Goal: Task Accomplishment & Management: Manage account settings

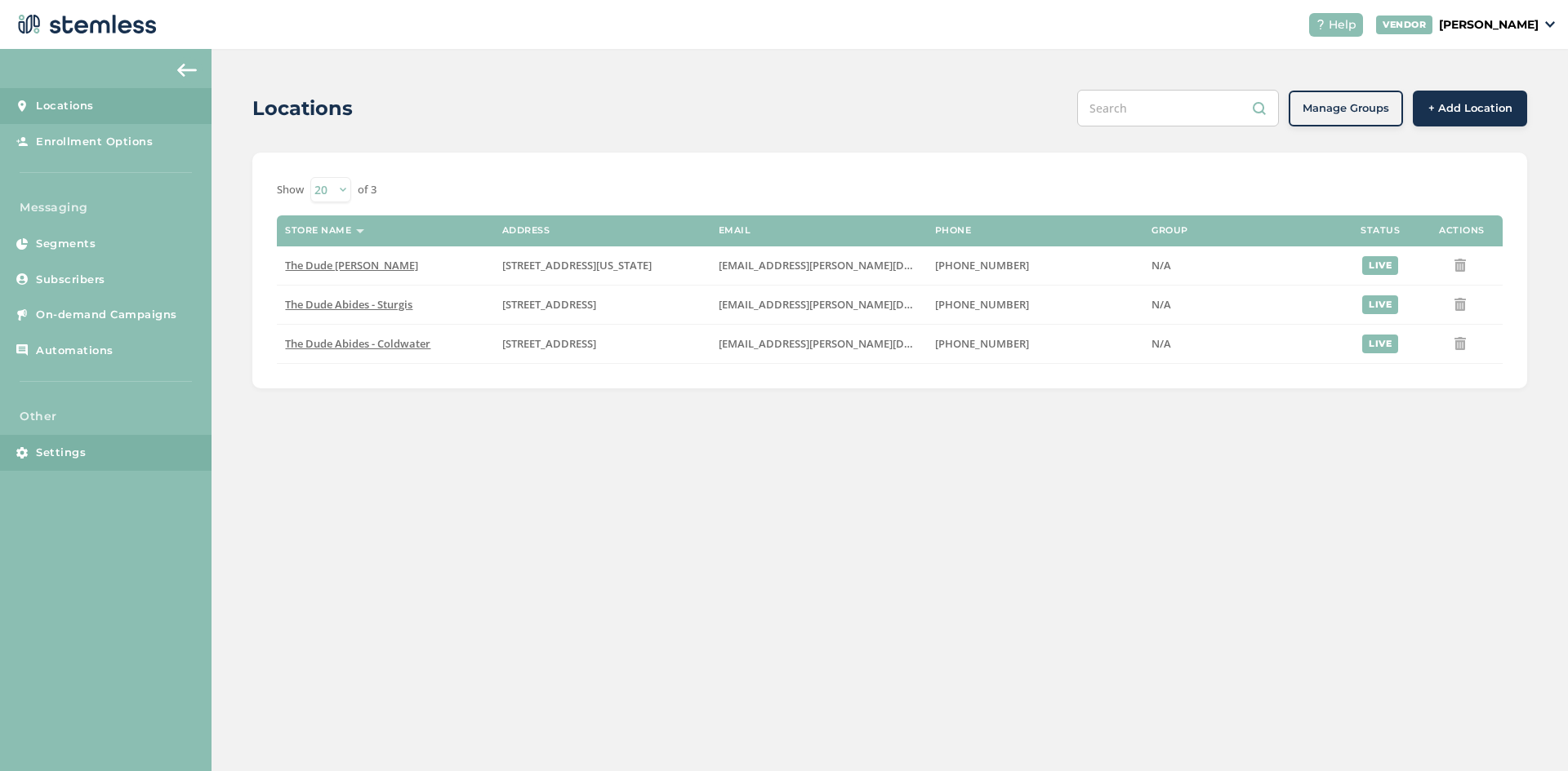
click at [124, 456] on link "Settings" at bounding box center [105, 452] width 212 height 36
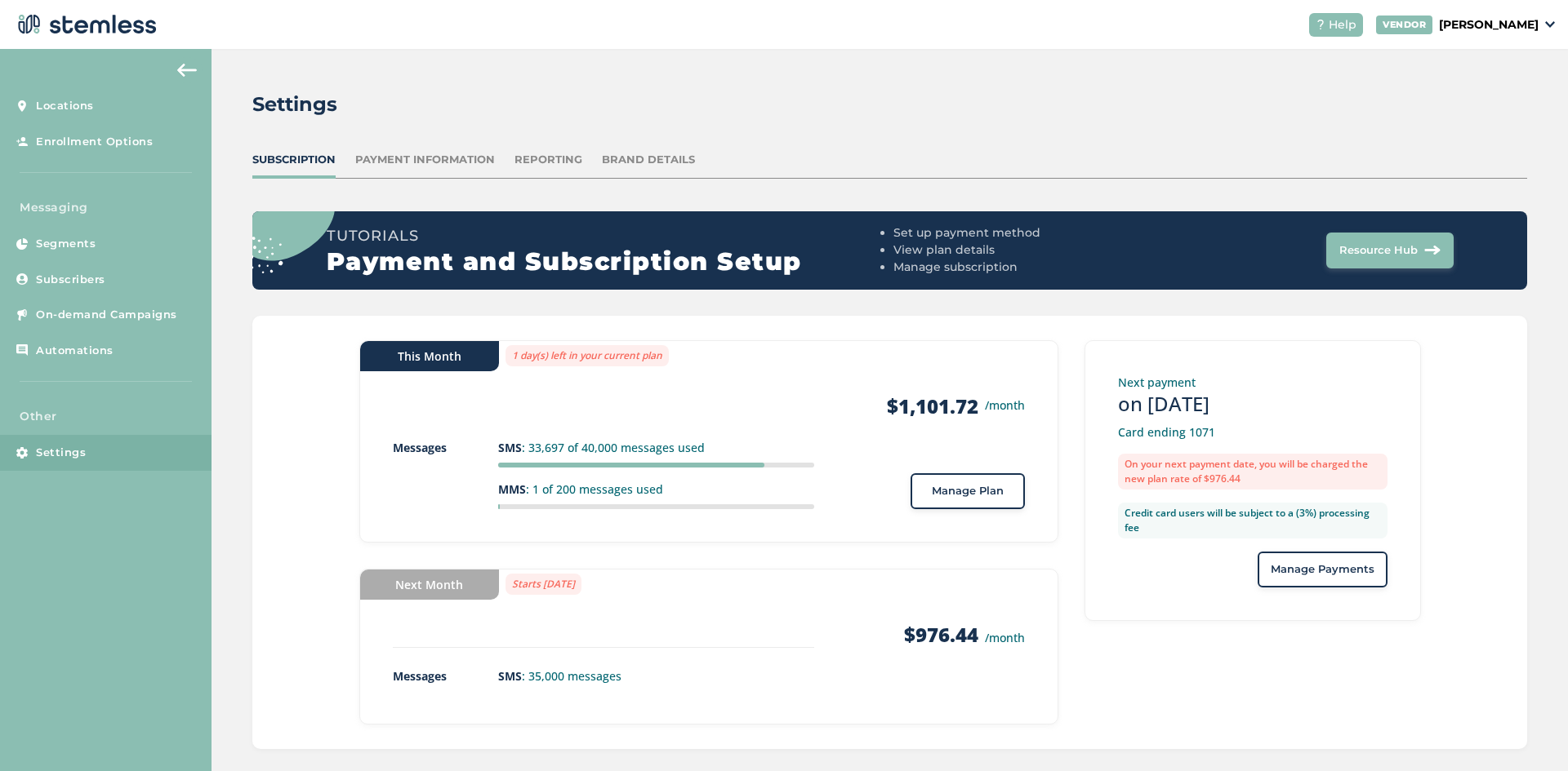
click at [556, 160] on div "Reporting" at bounding box center [548, 159] width 68 height 16
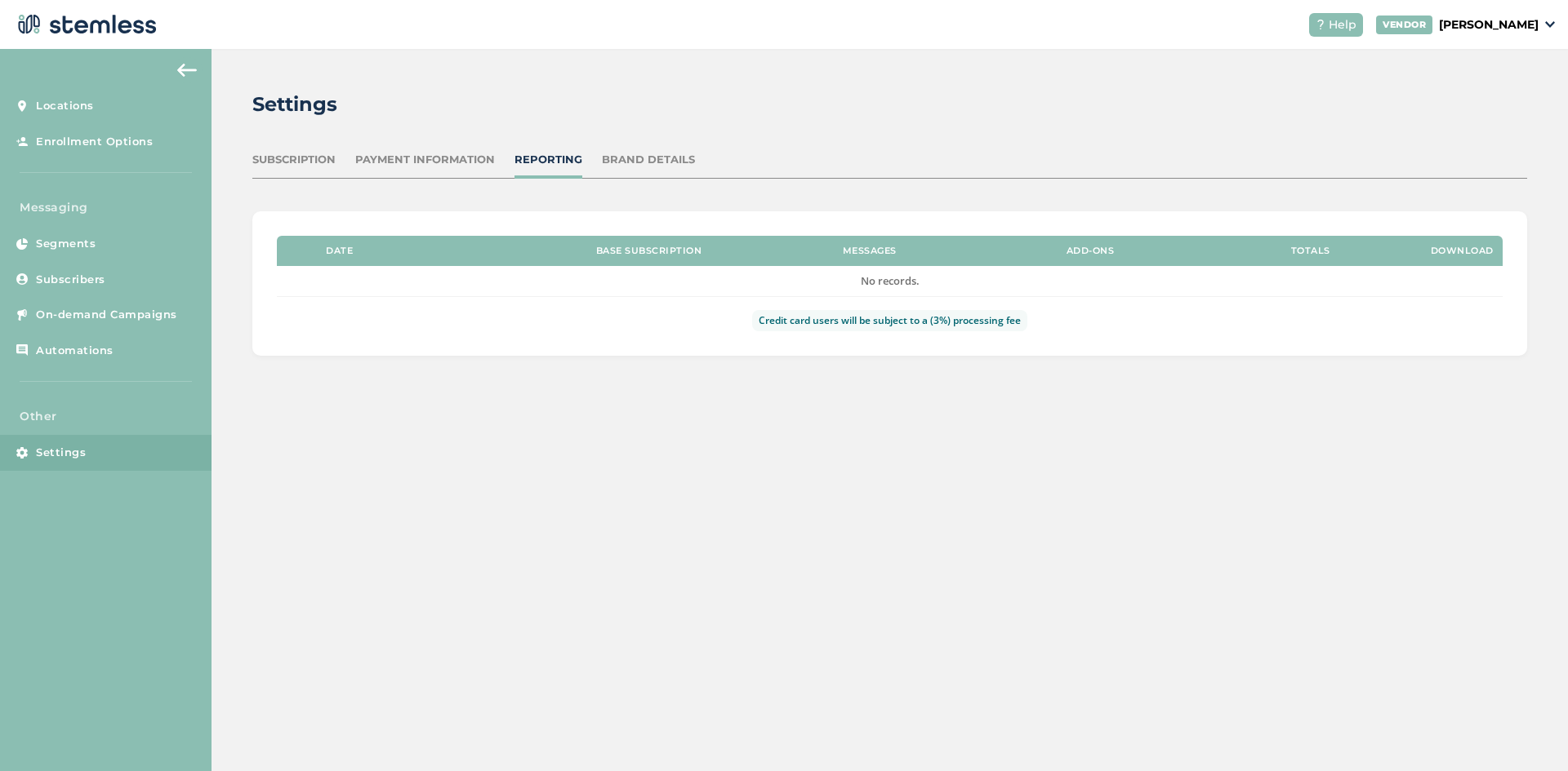
click at [311, 159] on div "Subscription" at bounding box center [294, 159] width 83 height 16
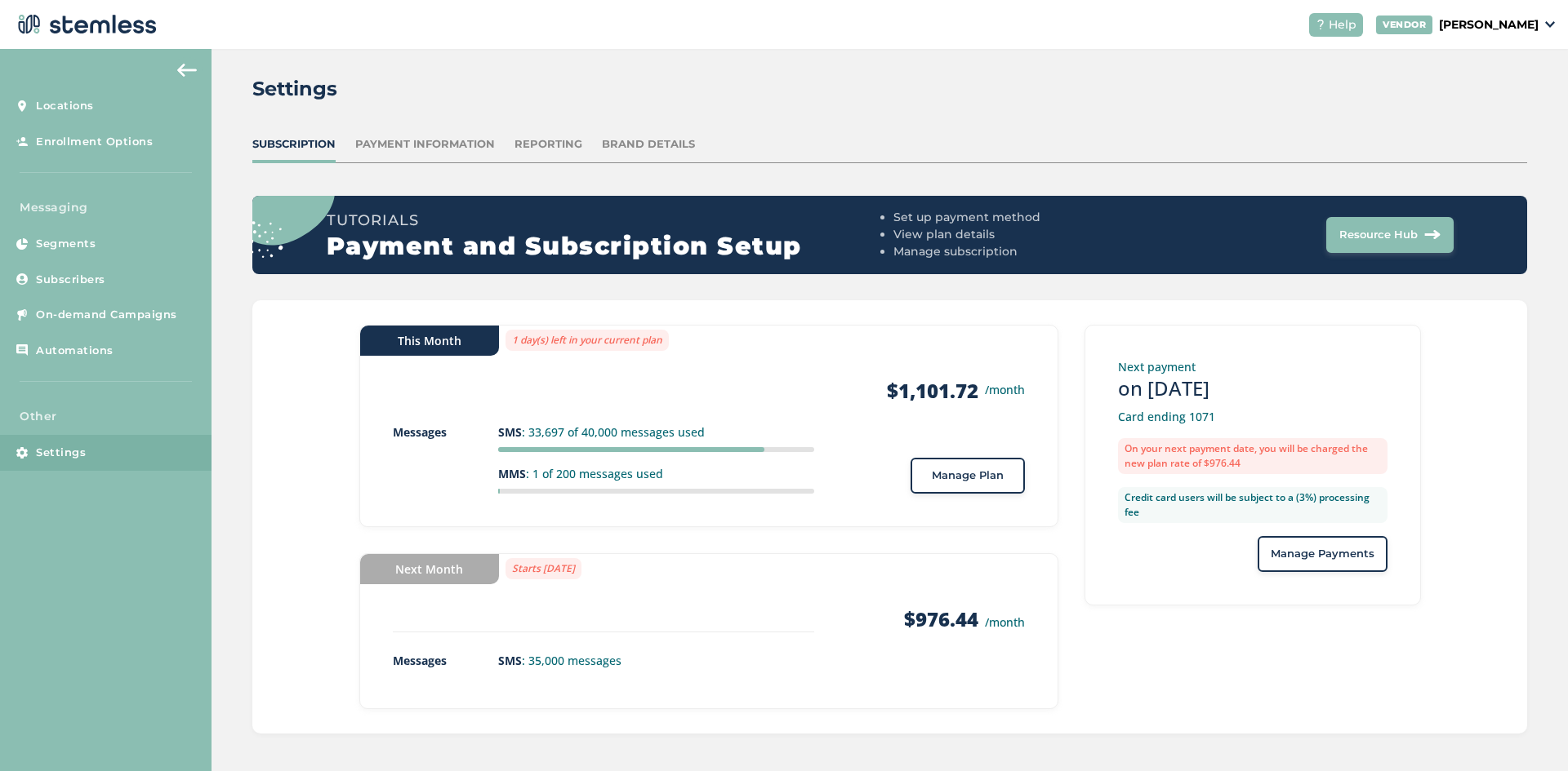
scroll to position [18, 0]
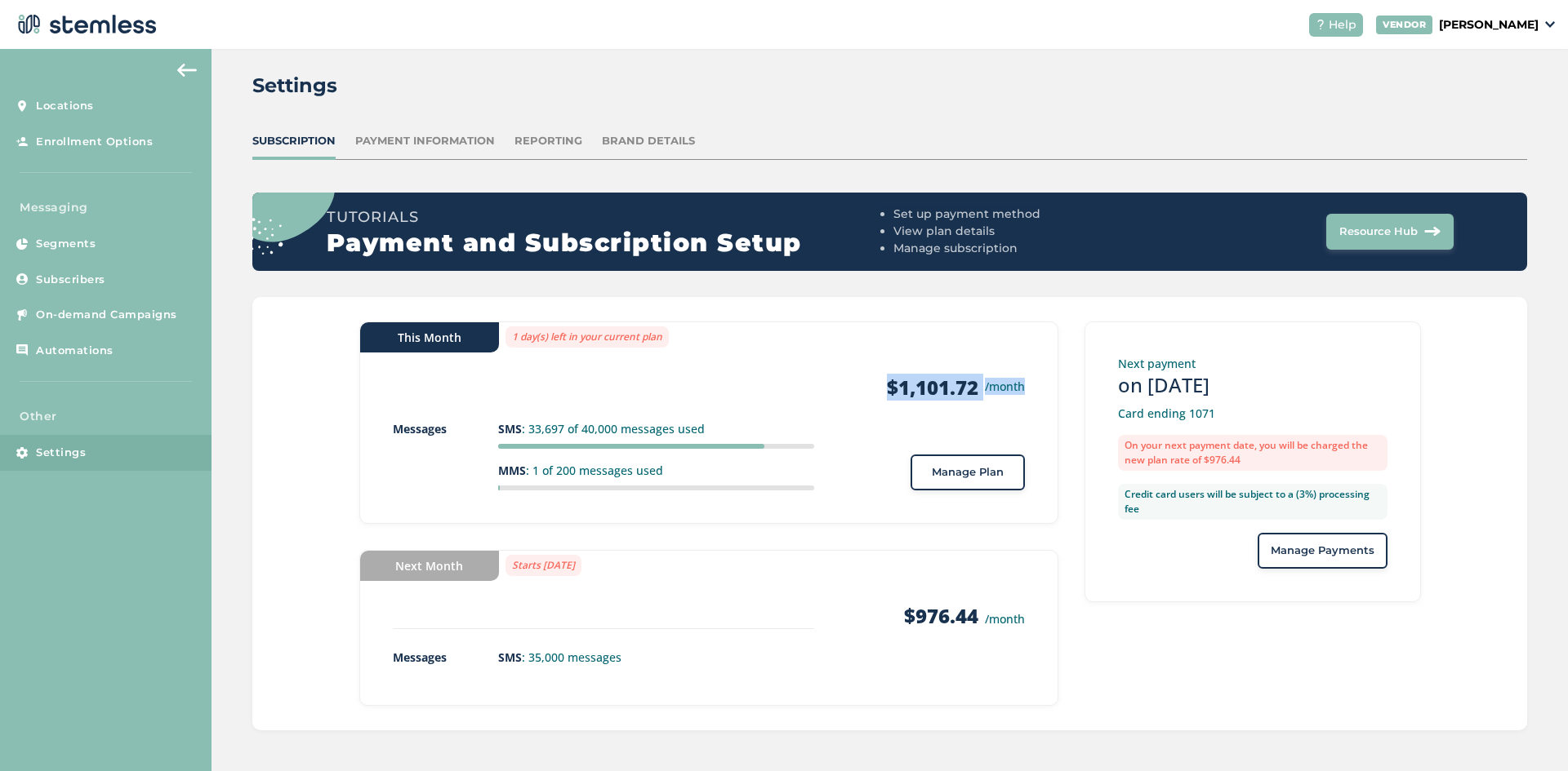
drag, startPoint x: 878, startPoint y: 386, endPoint x: 1031, endPoint y: 386, distance: 153.0
click at [1031, 386] on div "This Month 1 day(s) left in your current plan Products $1,101.72 /month Message…" at bounding box center [709, 423] width 699 height 203
drag, startPoint x: 632, startPoint y: 569, endPoint x: 516, endPoint y: 580, distance: 116.5
click at [516, 580] on div "Next Month Starts [DATE] Products $976.44 /month Messages SMS : 35,000 messages" at bounding box center [709, 627] width 699 height 156
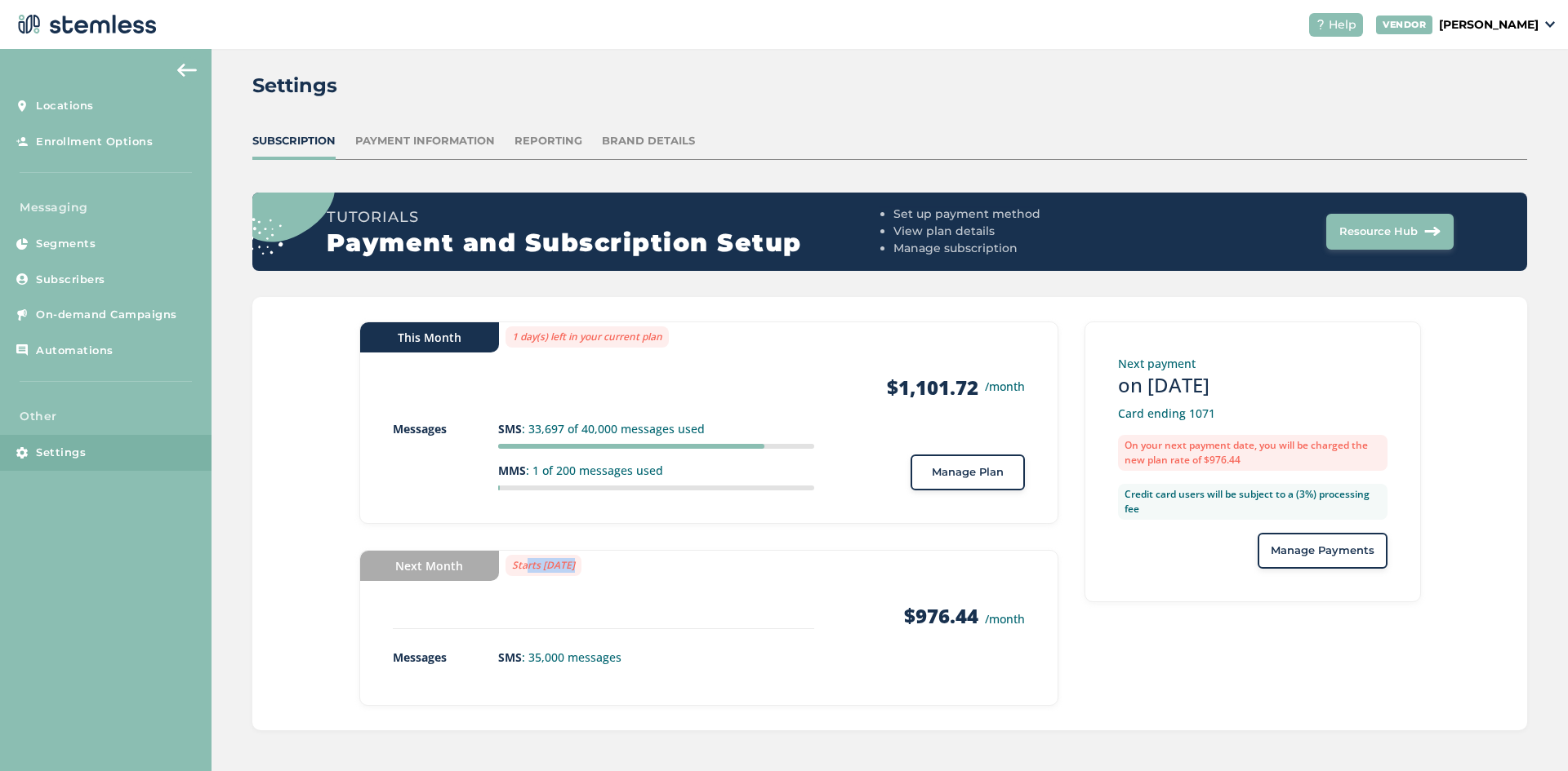
click at [529, 588] on div "Next Month Starts [DATE] Products $976.44 /month Messages SMS : 35,000 messages" at bounding box center [709, 627] width 699 height 156
click at [1413, 594] on div "Next payment on [DATE] Card ending 1071 On your next payment date, you will be …" at bounding box center [1253, 462] width 336 height 281
click at [540, 144] on div "Reporting" at bounding box center [548, 141] width 68 height 16
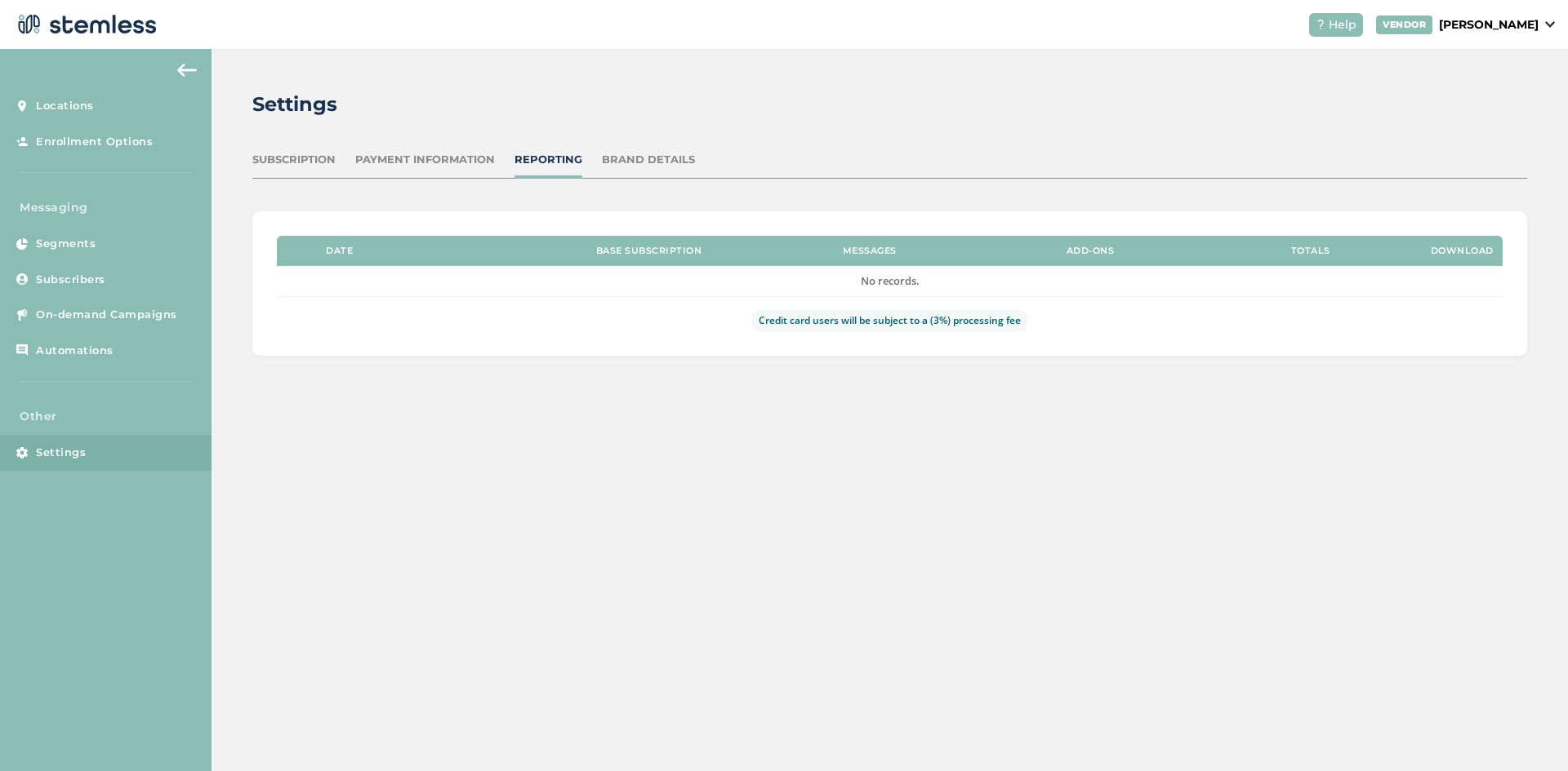
drag, startPoint x: 858, startPoint y: 255, endPoint x: 1126, endPoint y: 345, distance: 282.7
click at [1116, 345] on div "Date Base Subscription Messages Add-Ons Totals Download No records. Credit card…" at bounding box center [889, 284] width 1275 height 145
click at [1130, 345] on div "Date Base Subscription Messages Add-Ons Totals Download No records. Credit card…" at bounding box center [889, 284] width 1275 height 145
